Goal: Task Accomplishment & Management: Use online tool/utility

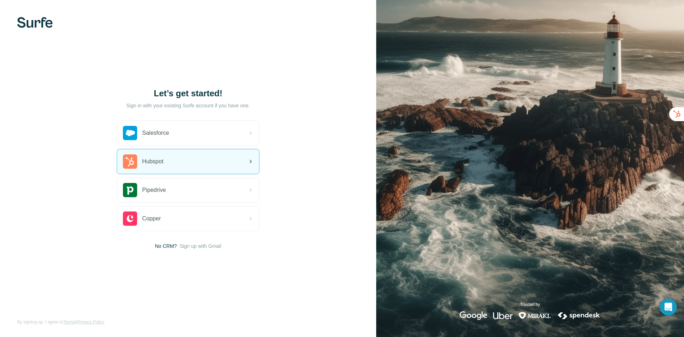
click at [184, 166] on div "Hubspot" at bounding box center [188, 161] width 142 height 24
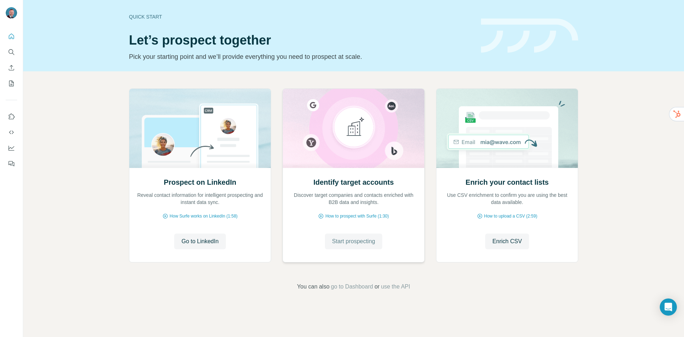
click at [342, 240] on span "Start prospecting" at bounding box center [353, 241] width 43 height 9
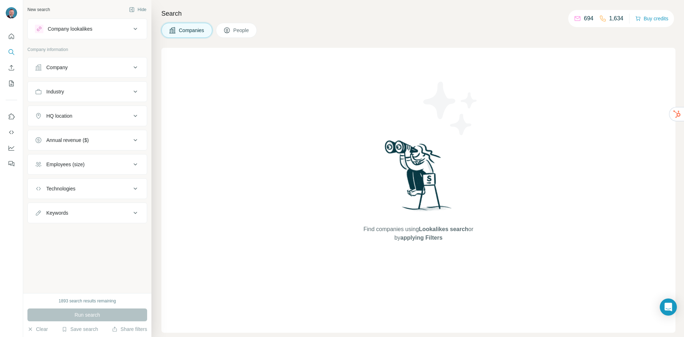
click at [100, 68] on div "Company" at bounding box center [83, 67] width 96 height 7
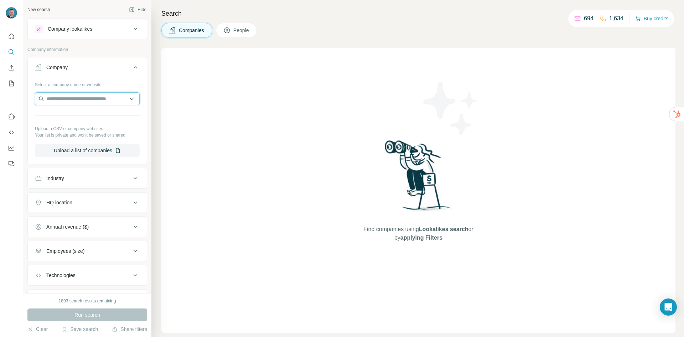
click at [102, 102] on input "text" at bounding box center [87, 98] width 105 height 13
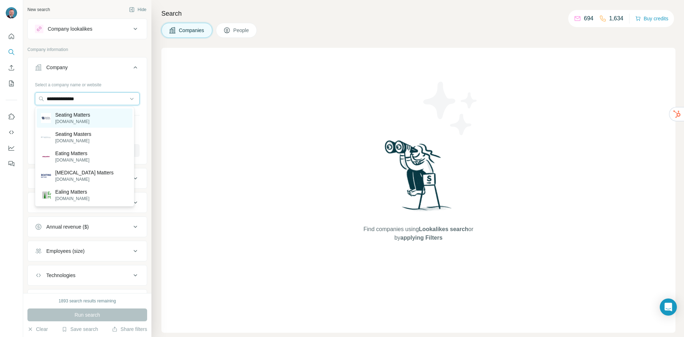
type input "**********"
click at [76, 117] on p "Seating Matters" at bounding box center [72, 114] width 35 height 7
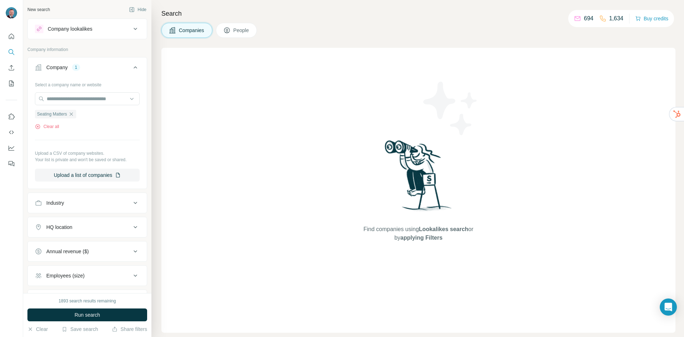
click at [98, 228] on div "HQ location" at bounding box center [83, 227] width 96 height 7
click at [101, 250] on input "text" at bounding box center [87, 244] width 105 height 13
type input "**********"
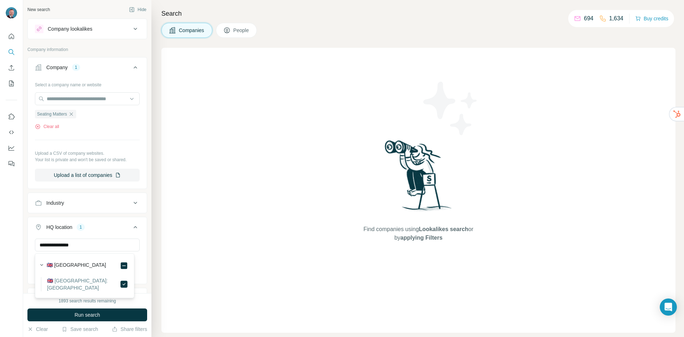
click at [12, 224] on div at bounding box center [11, 168] width 23 height 337
click at [81, 207] on button "Industry" at bounding box center [87, 202] width 119 height 17
click at [91, 223] on input at bounding box center [84, 221] width 88 height 8
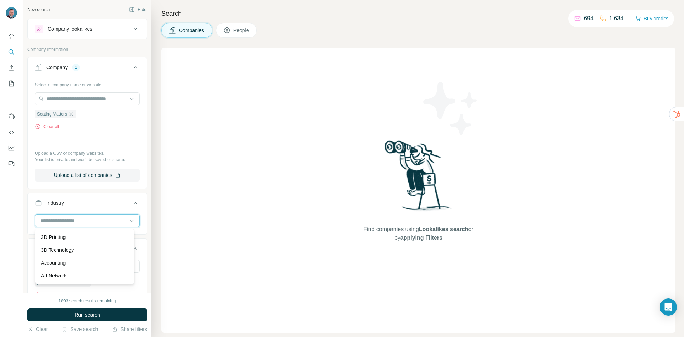
click at [65, 220] on input at bounding box center [84, 221] width 88 height 8
click at [66, 221] on input at bounding box center [84, 221] width 88 height 8
click at [73, 237] on p "Manufacturing" at bounding box center [57, 233] width 32 height 7
click at [17, 253] on div at bounding box center [11, 168] width 23 height 337
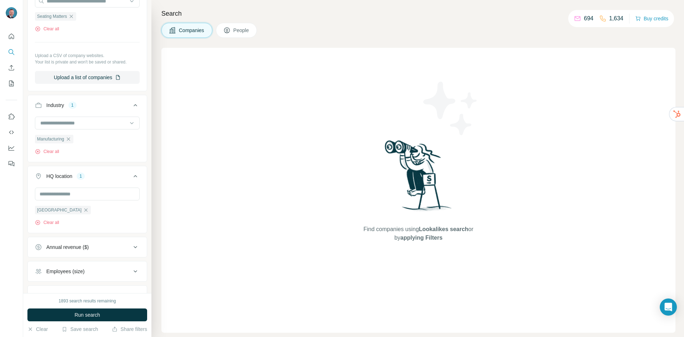
scroll to position [107, 0]
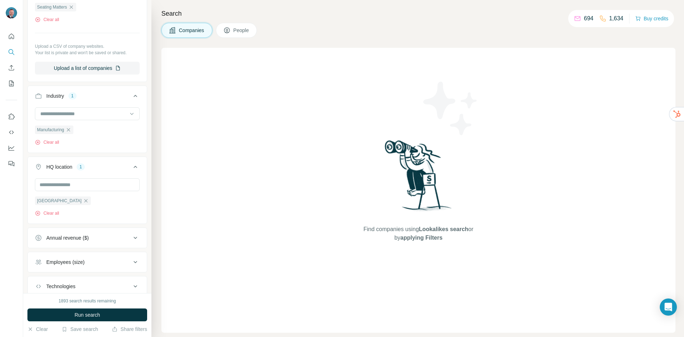
click at [87, 265] on div "Employees (size)" at bounding box center [83, 261] width 96 height 7
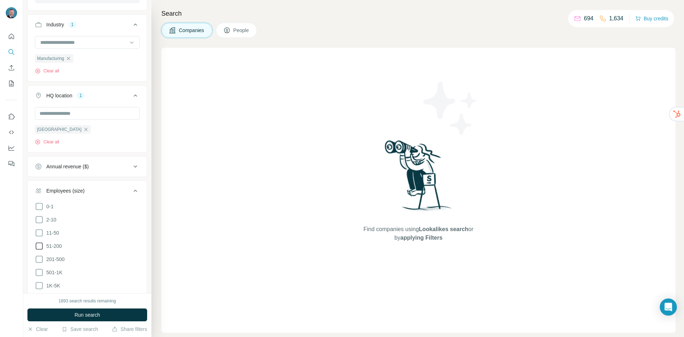
click at [37, 246] on icon at bounding box center [39, 246] width 9 height 9
click at [37, 257] on icon at bounding box center [39, 259] width 9 height 9
click at [40, 233] on icon at bounding box center [39, 233] width 9 height 9
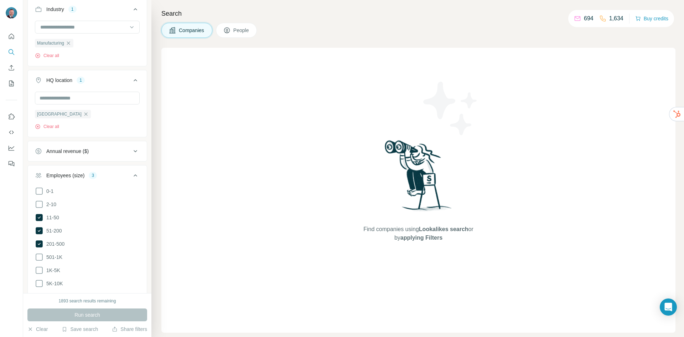
scroll to position [325, 0]
